Goal: Task Accomplishment & Management: Use online tool/utility

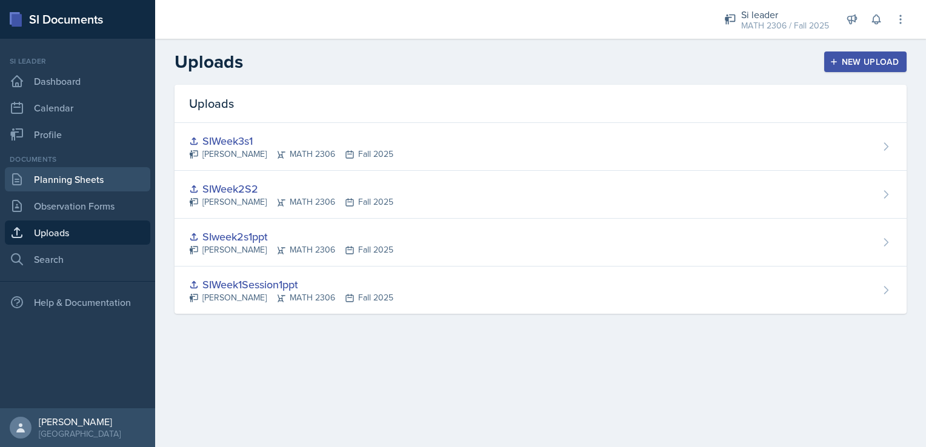
click at [91, 185] on link "Planning Sheets" at bounding box center [77, 179] width 145 height 24
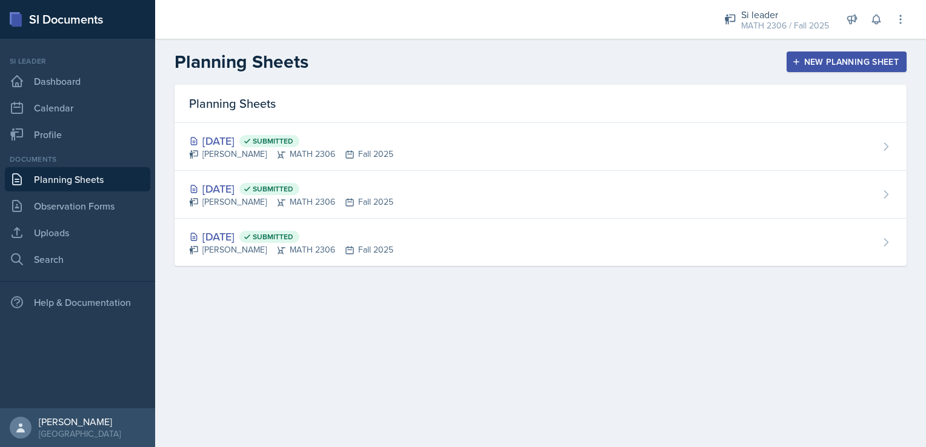
click at [864, 57] on div "New Planning Sheet" at bounding box center [846, 62] width 104 height 10
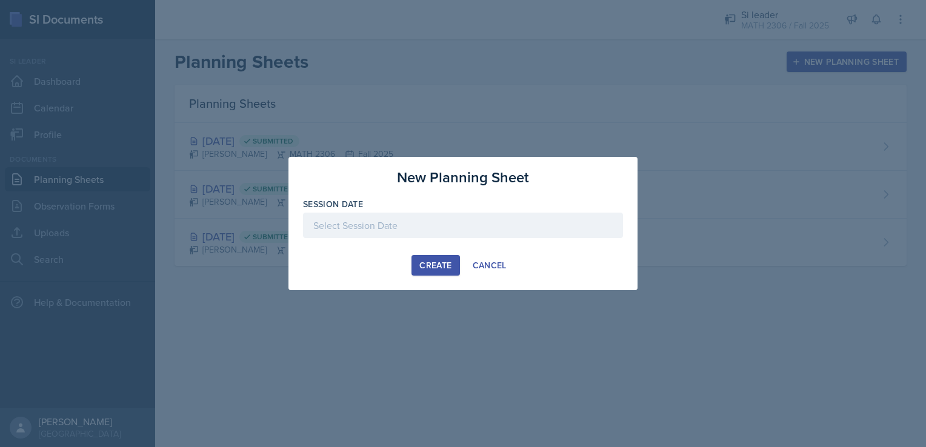
click at [523, 231] on div at bounding box center [463, 225] width 320 height 25
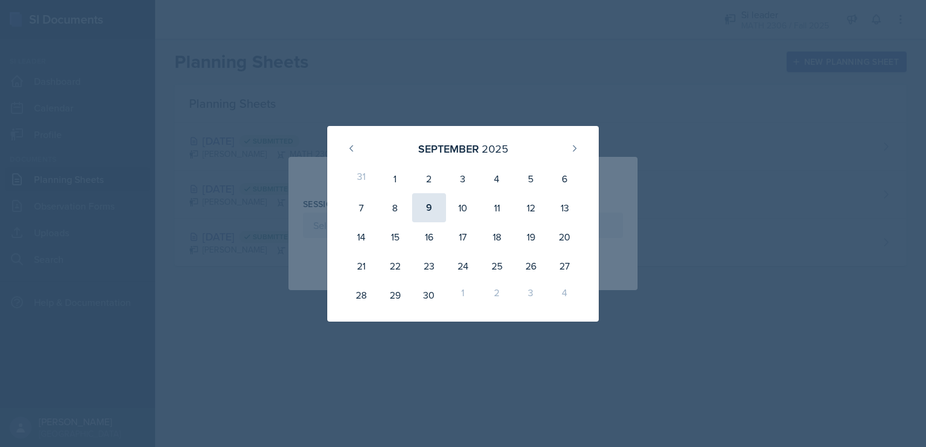
click at [435, 213] on div "9" at bounding box center [429, 207] width 34 height 29
type input "[DATE]"
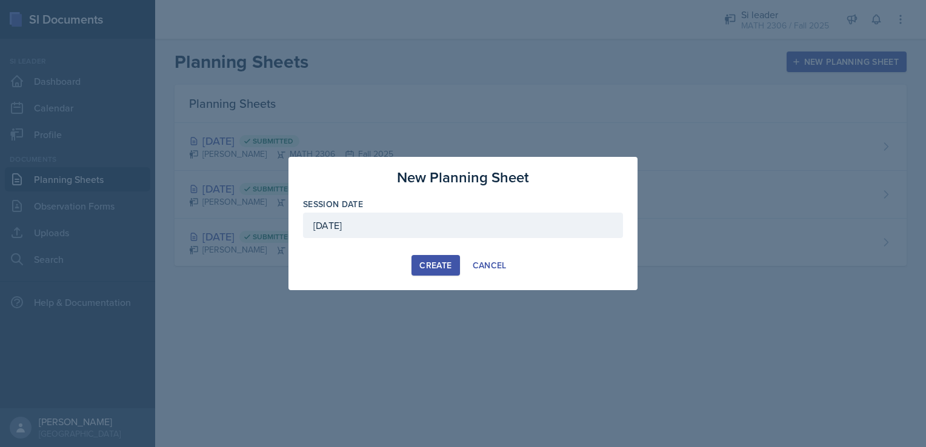
click at [446, 271] on button "Create" at bounding box center [435, 265] width 48 height 21
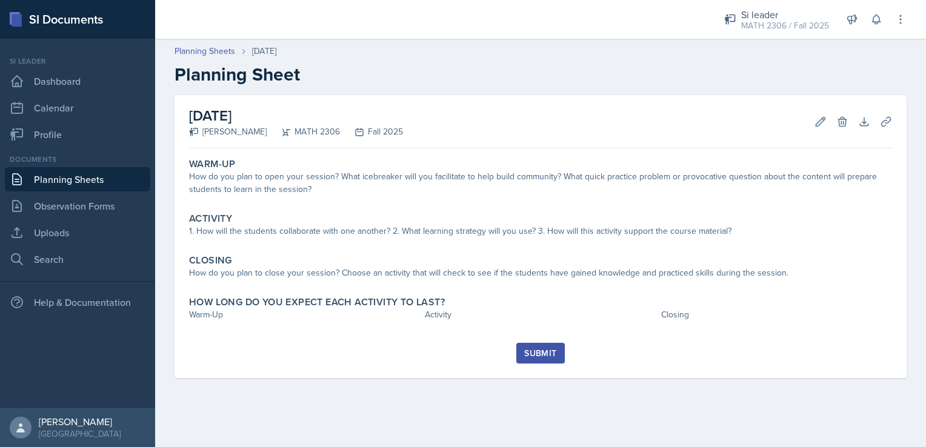
click at [135, 180] on link "Planning Sheets" at bounding box center [77, 179] width 145 height 24
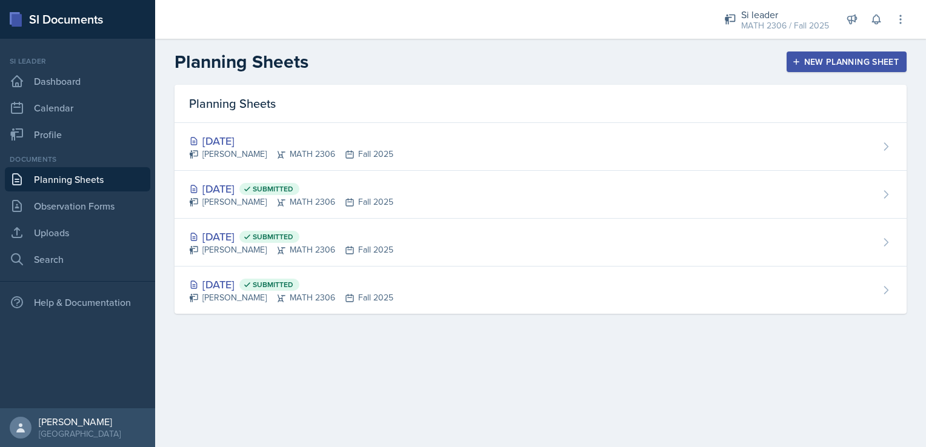
click at [818, 59] on div "New Planning Sheet" at bounding box center [846, 62] width 104 height 10
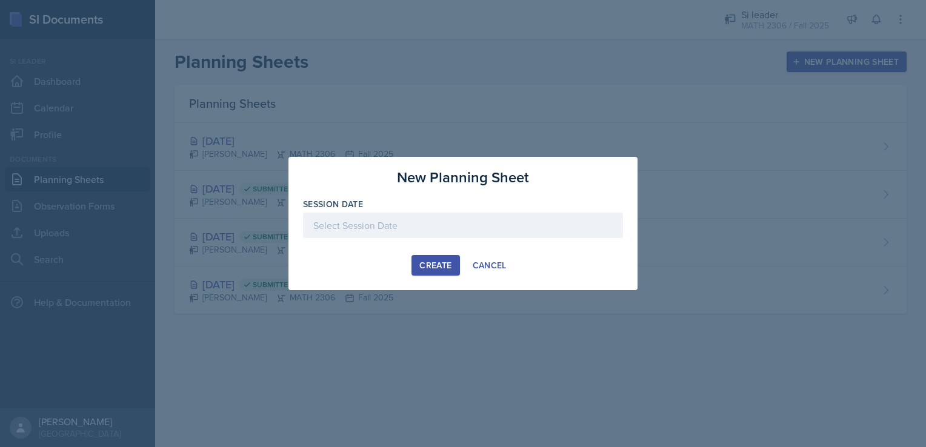
click at [512, 212] on div "Session Date" at bounding box center [463, 224] width 320 height 52
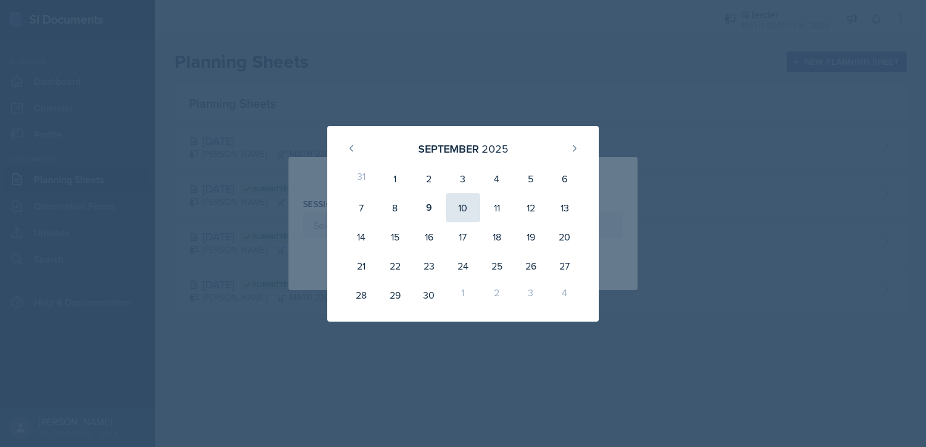
click at [463, 210] on div "10" at bounding box center [463, 207] width 34 height 29
type input "[DATE]"
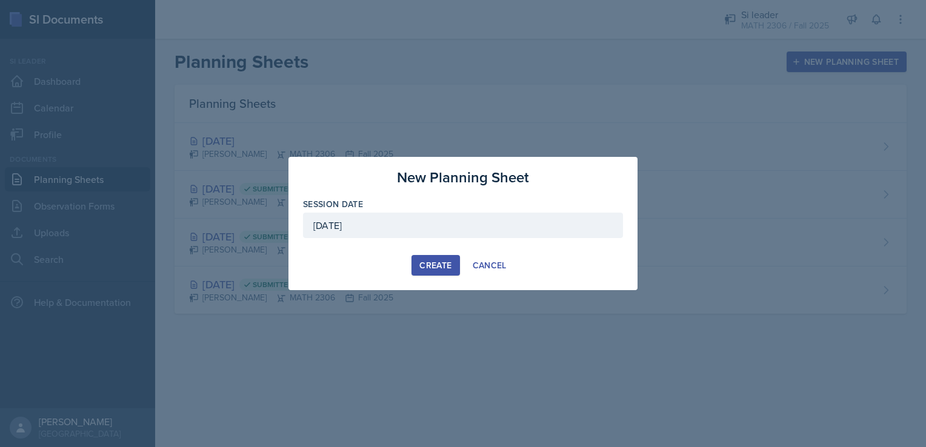
click at [424, 265] on div "Create" at bounding box center [435, 266] width 32 height 10
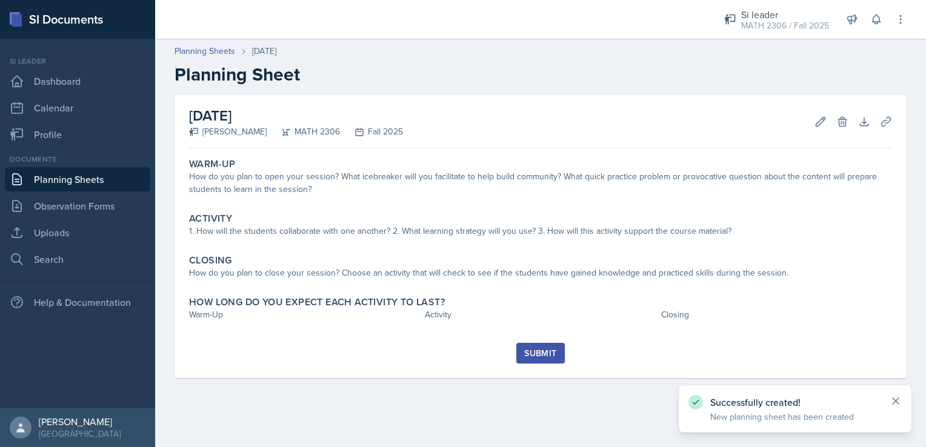
click at [897, 407] on icon at bounding box center [895, 401] width 12 height 12
